Goal: Information Seeking & Learning: Find specific fact

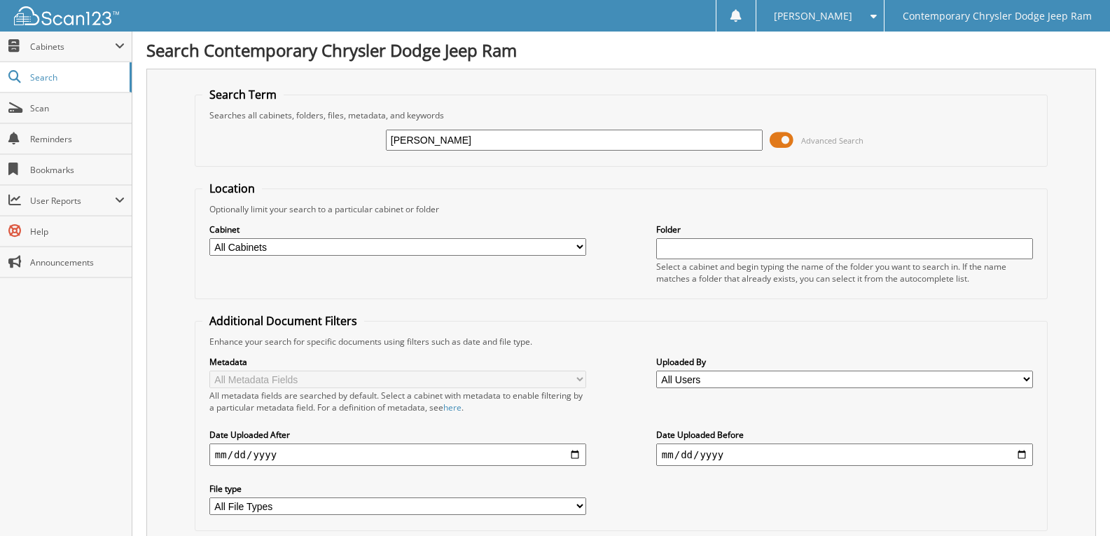
type input "[PERSON_NAME]"
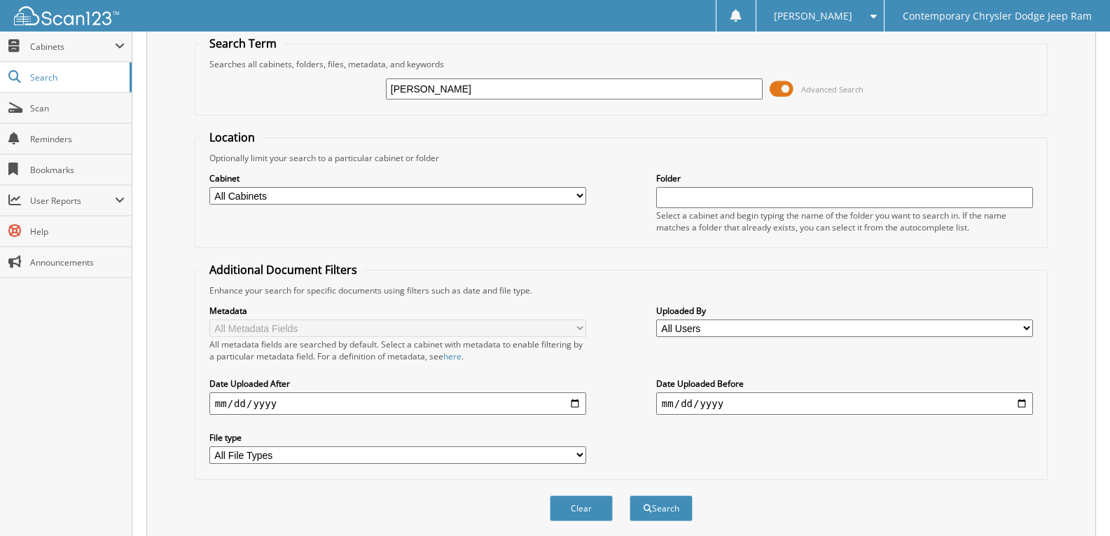
scroll to position [350, 0]
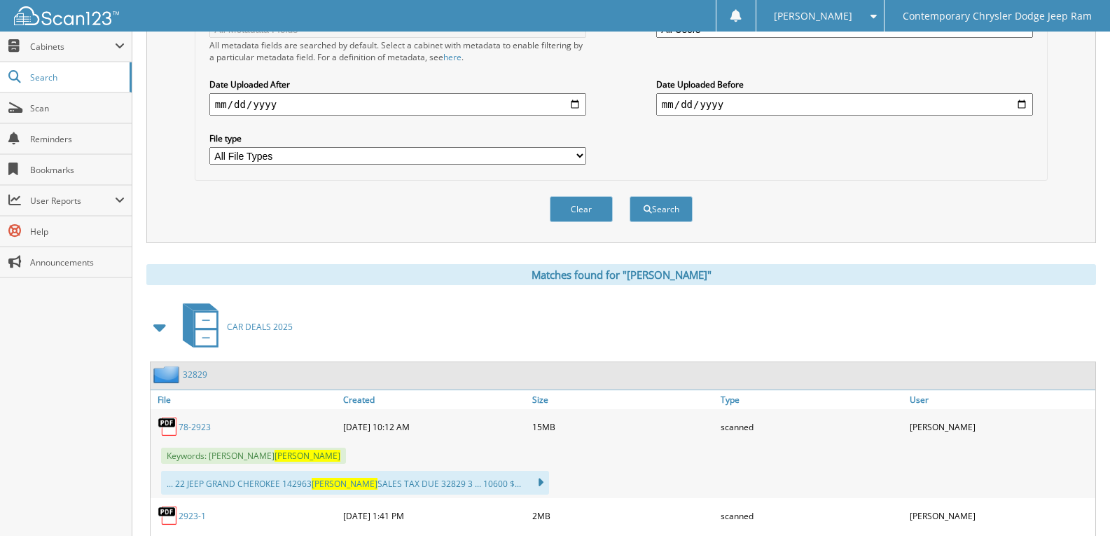
click at [191, 429] on link "78-2923" at bounding box center [195, 427] width 32 height 12
